Goal: Navigation & Orientation: Go to known website

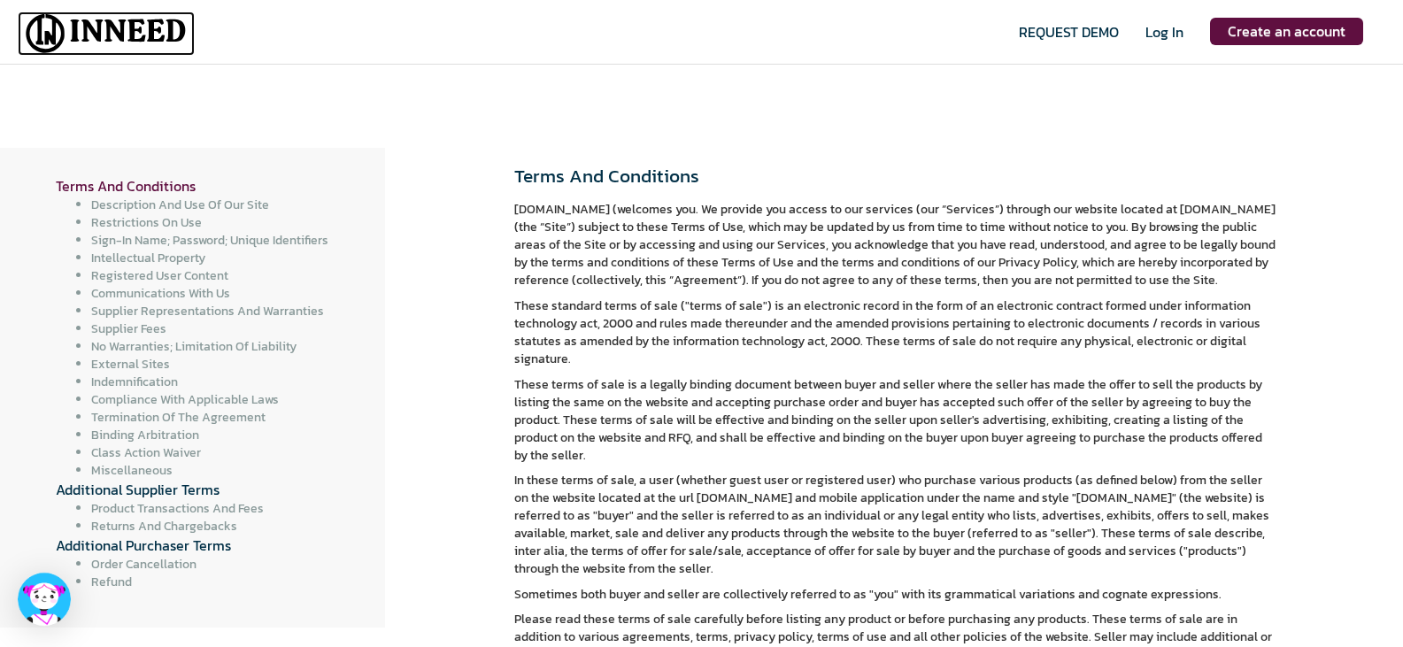
click at [137, 33] on img at bounding box center [106, 34] width 177 height 44
